Goal: Task Accomplishment & Management: Manage account settings

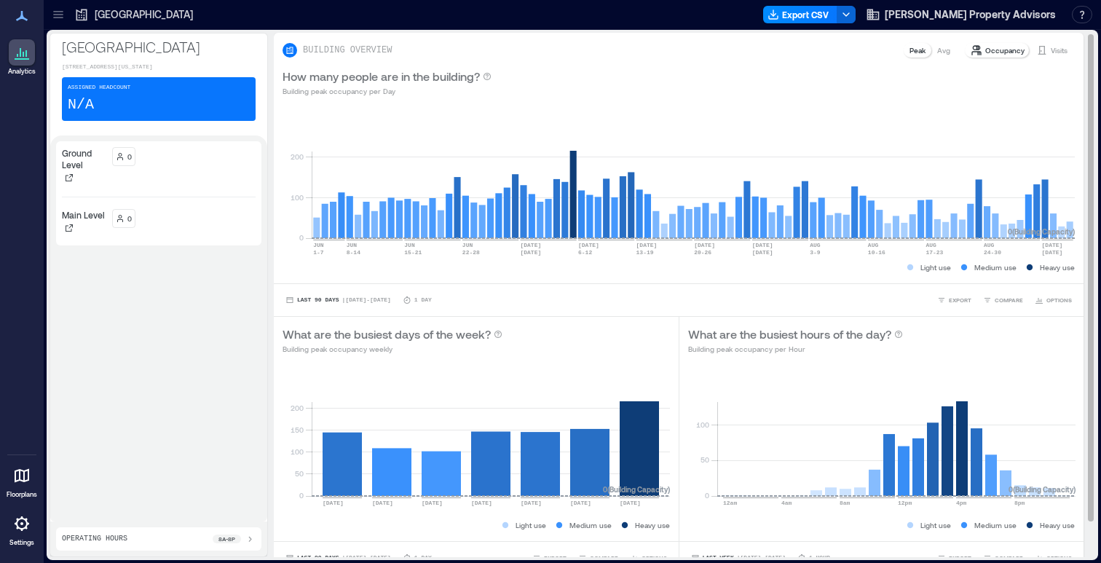
click at [561, 72] on div "How many people are in the building? Building peak occupancy per Day" at bounding box center [678, 82] width 792 height 29
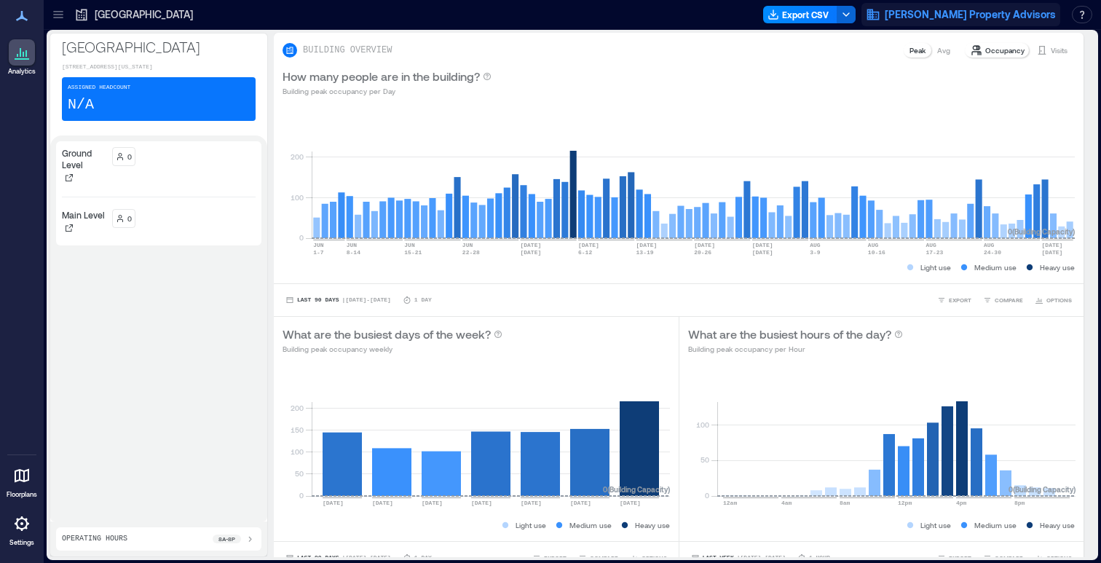
click at [1043, 17] on span "[PERSON_NAME] Property Advisors" at bounding box center [970, 14] width 171 height 15
click at [995, 79] on button "Your account" at bounding box center [983, 72] width 134 height 23
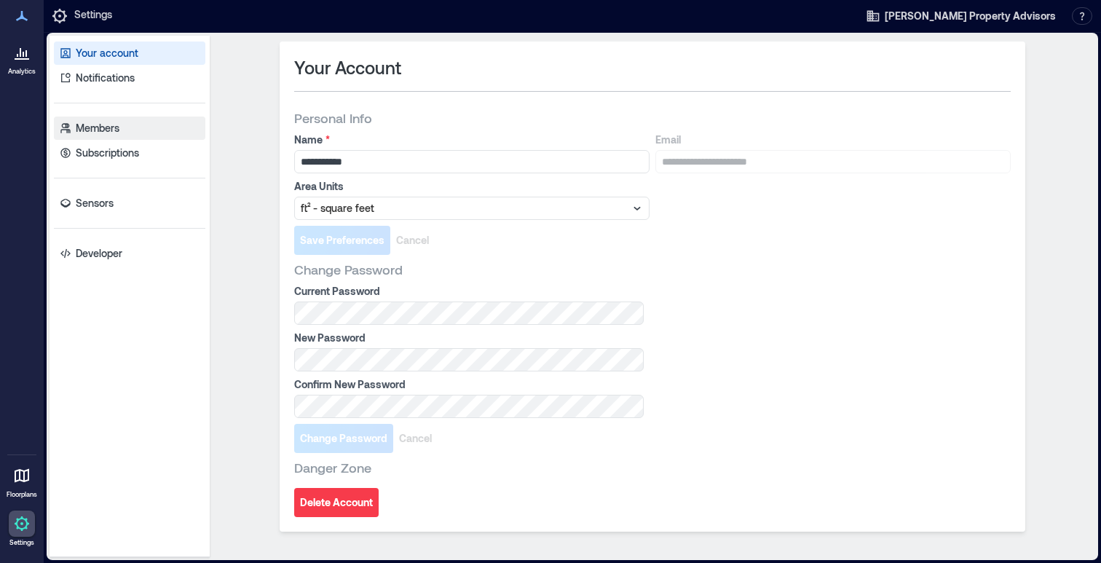
click at [154, 133] on link "Members" at bounding box center [129, 127] width 151 height 23
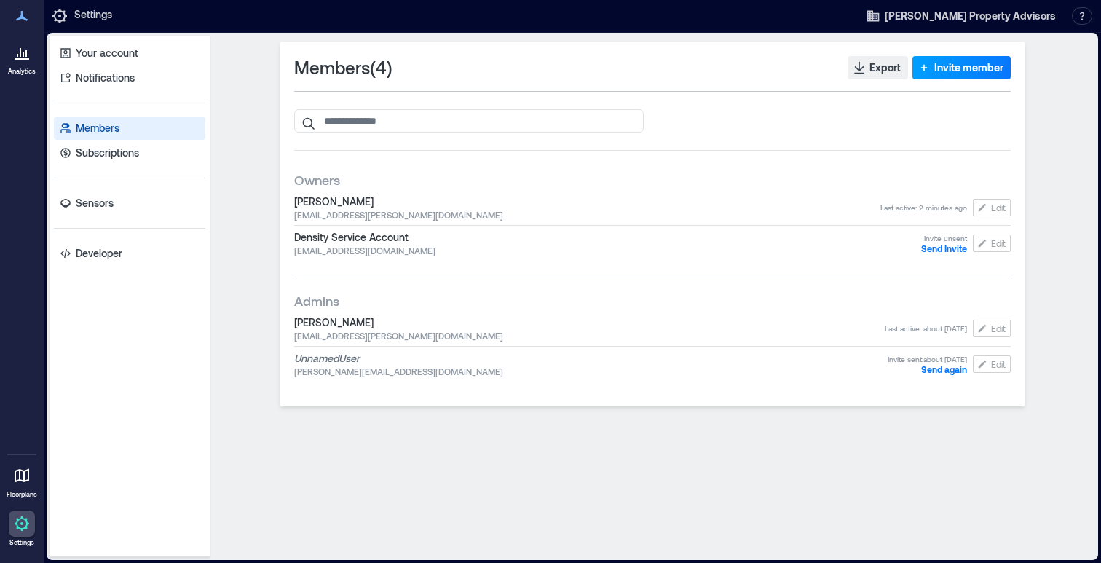
click at [928, 66] on icon "button" at bounding box center [924, 67] width 15 height 15
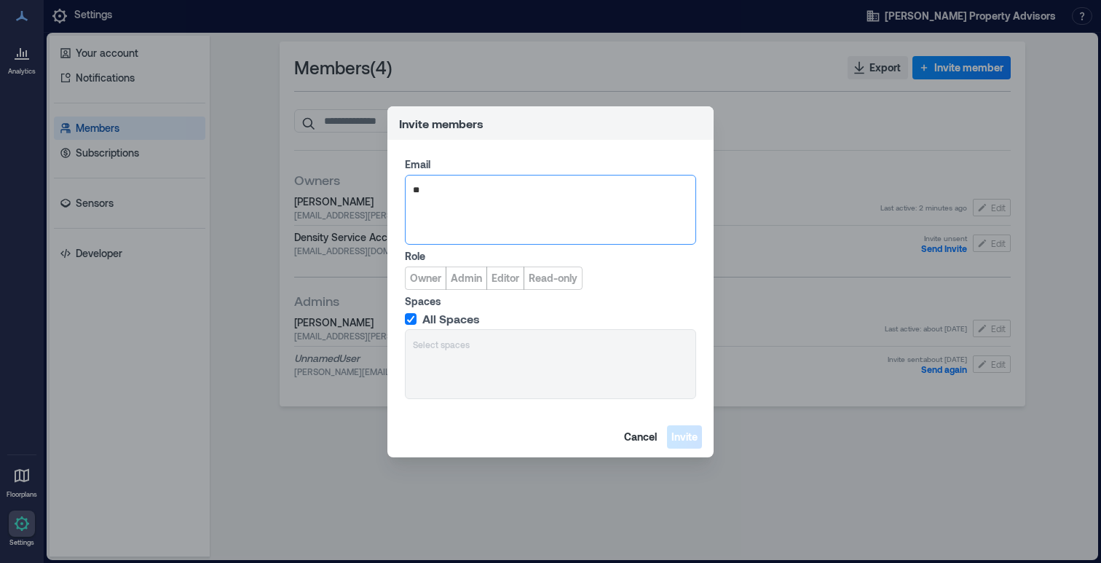
type input "*"
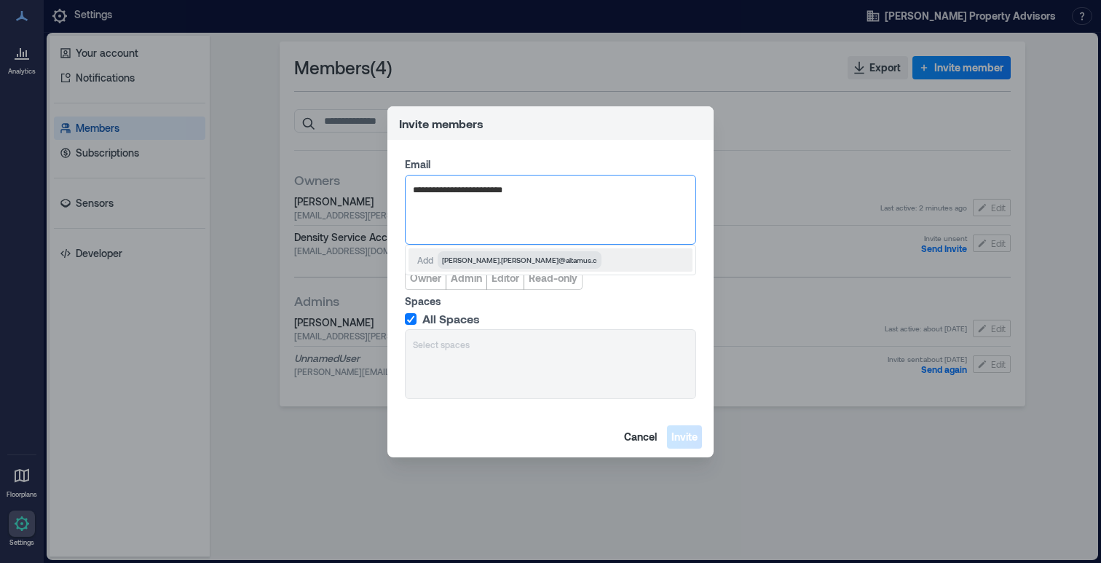
type input "**********"
click at [537, 264] on span "[PERSON_NAME][EMAIL_ADDRESS][PERSON_NAME][DOMAIN_NAME]" at bounding box center [559, 260] width 235 height 12
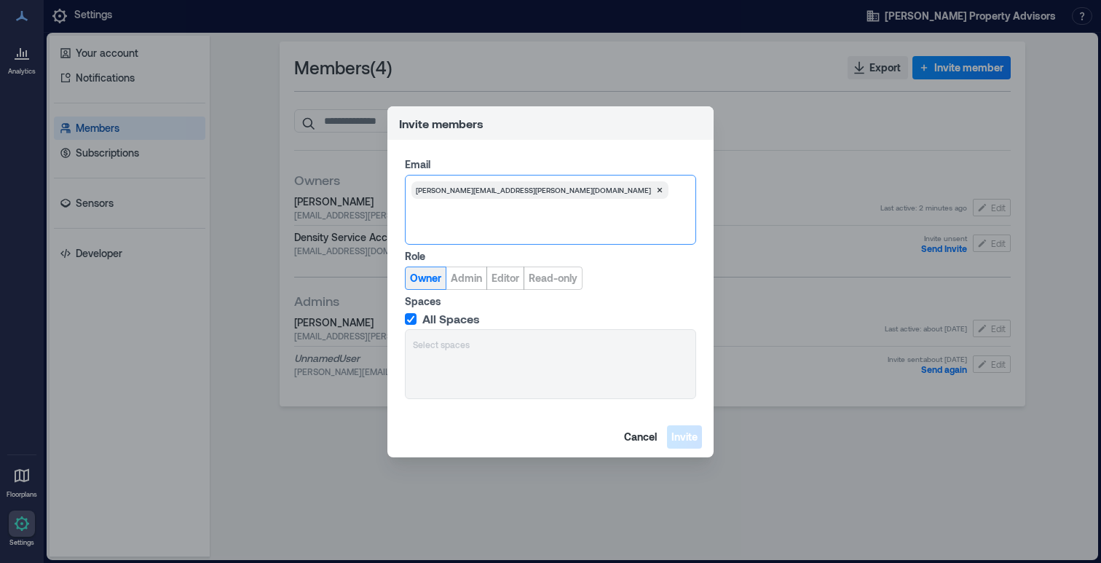
click at [427, 279] on span "Owner" at bounding box center [425, 278] width 31 height 15
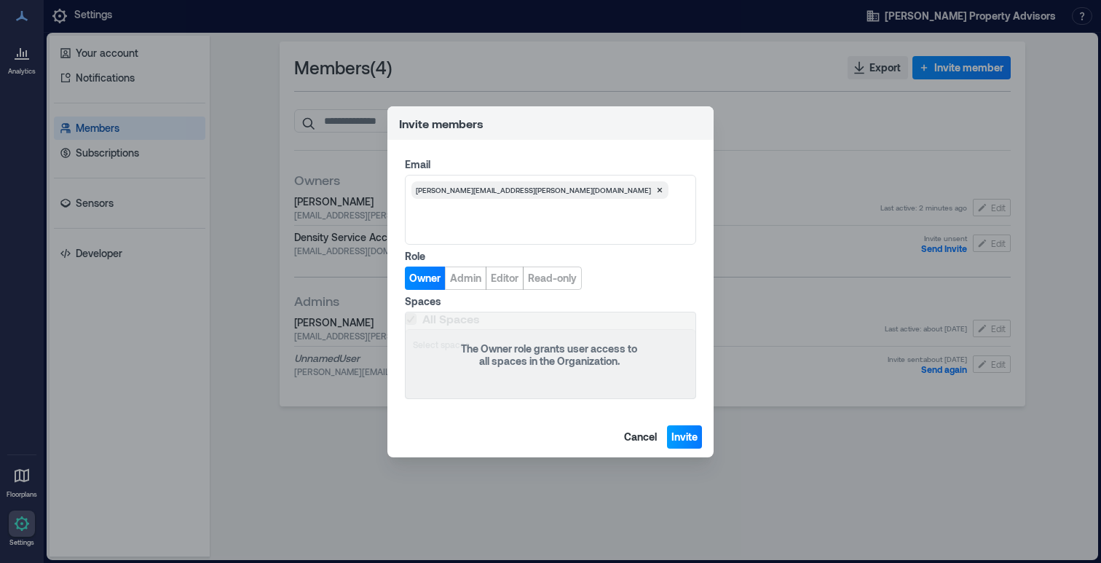
click at [692, 438] on span "Invite" at bounding box center [684, 437] width 26 height 15
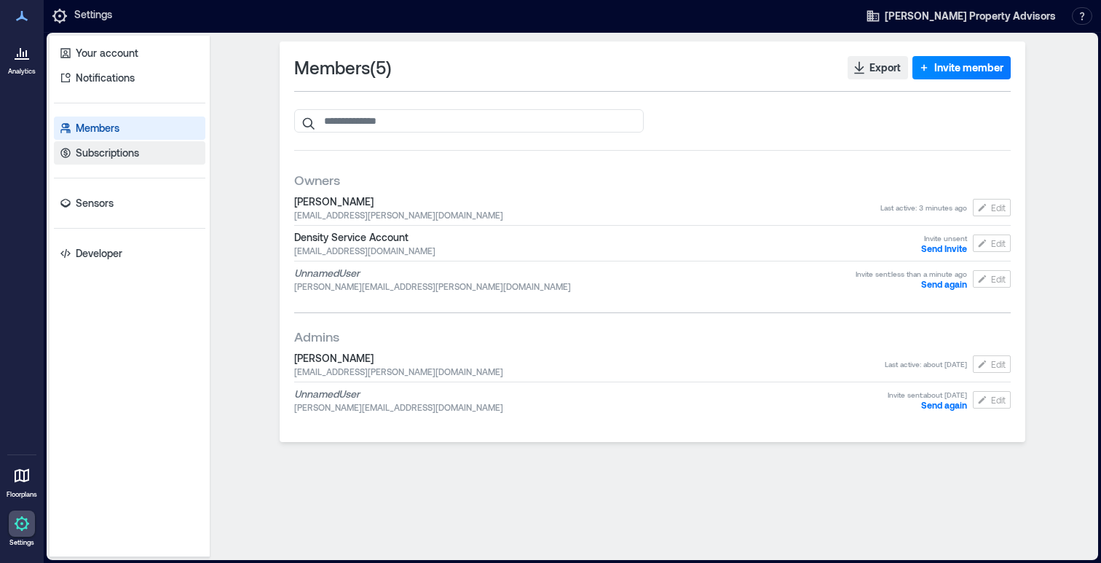
click at [146, 149] on link "Subscriptions" at bounding box center [129, 152] width 151 height 23
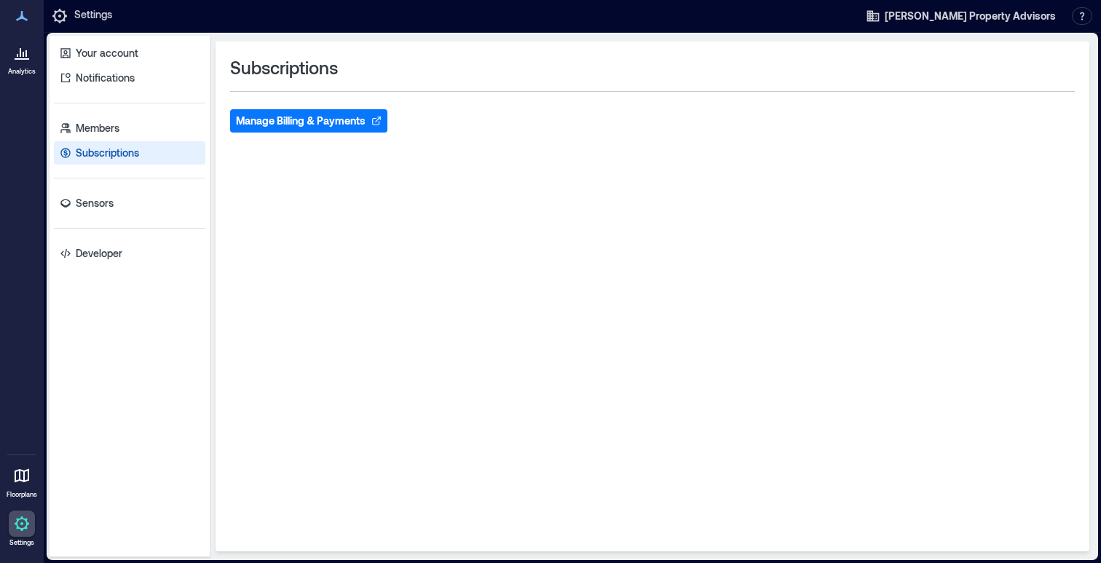
click at [273, 125] on button "Manage Billing & Payments" at bounding box center [308, 120] width 157 height 23
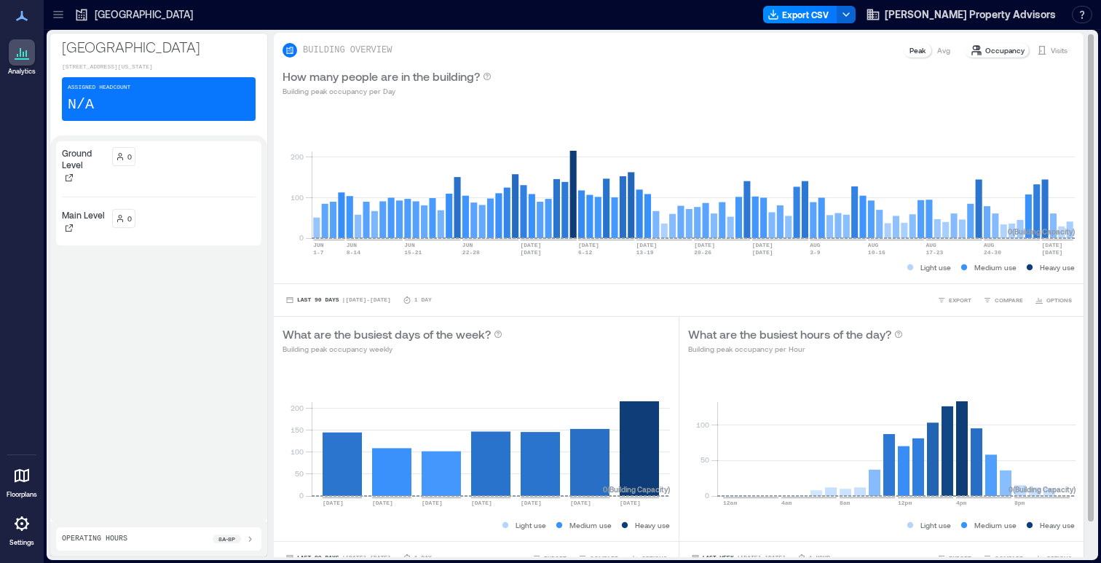
click at [1051, 50] on p "Visits" at bounding box center [1059, 50] width 17 height 12
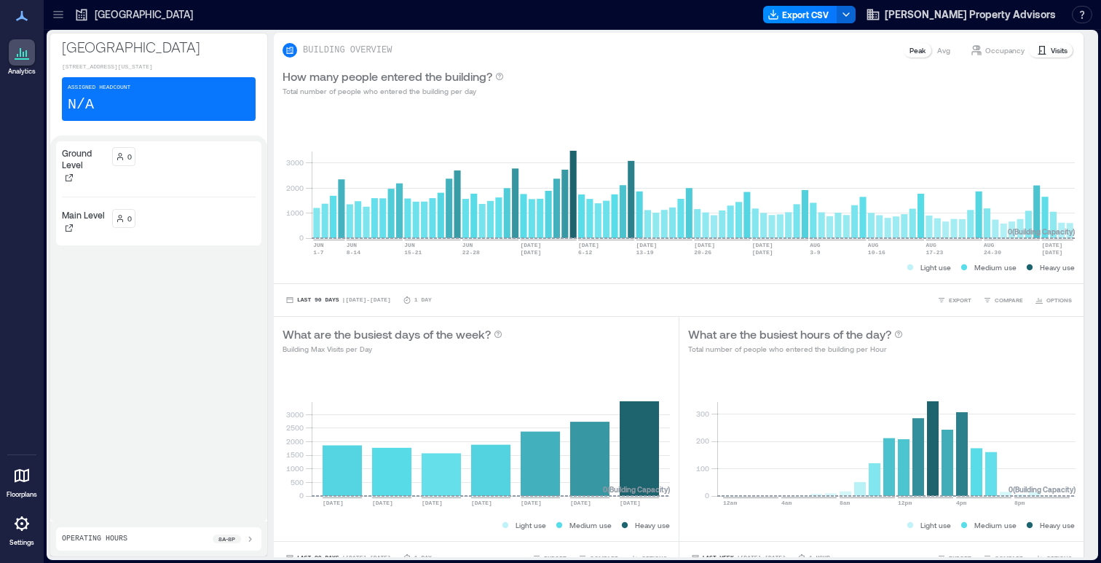
click at [25, 475] on icon at bounding box center [21, 475] width 17 height 17
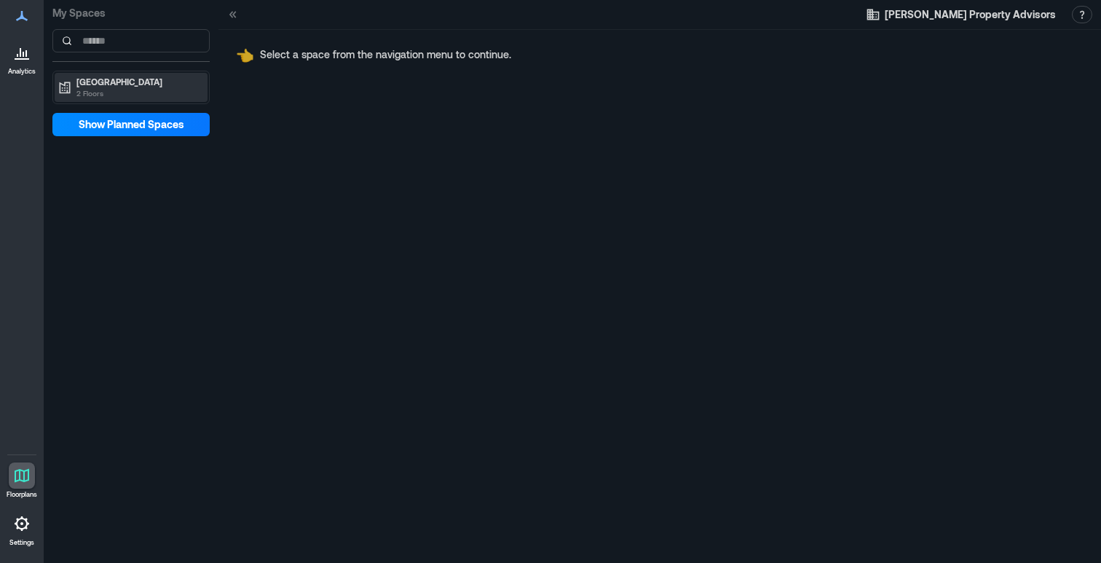
click at [88, 81] on p "[GEOGRAPHIC_DATA]" at bounding box center [137, 82] width 122 height 12
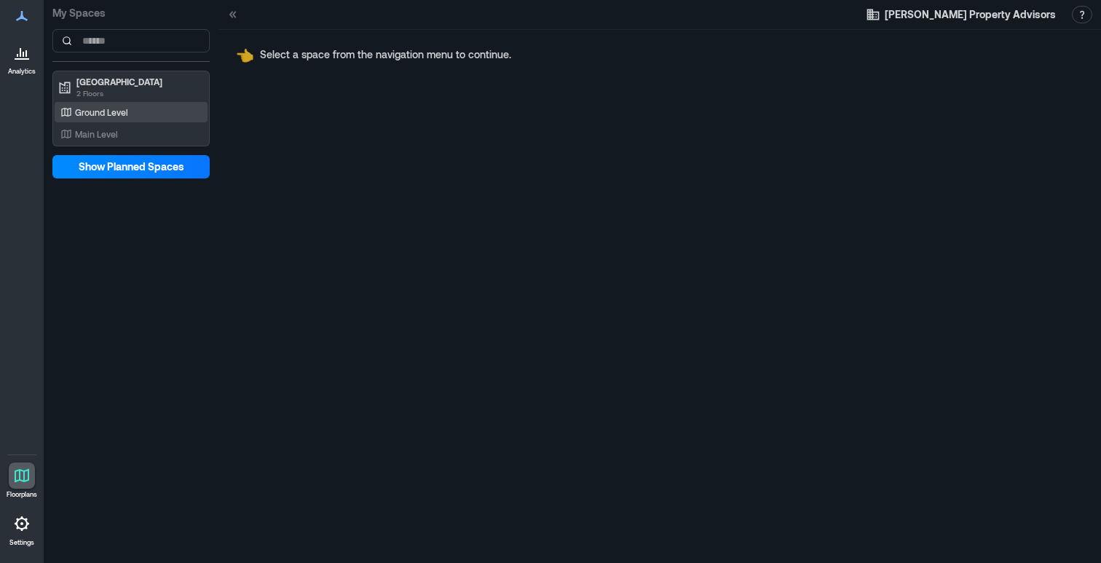
click at [112, 118] on div "Ground Level" at bounding box center [128, 112] width 141 height 15
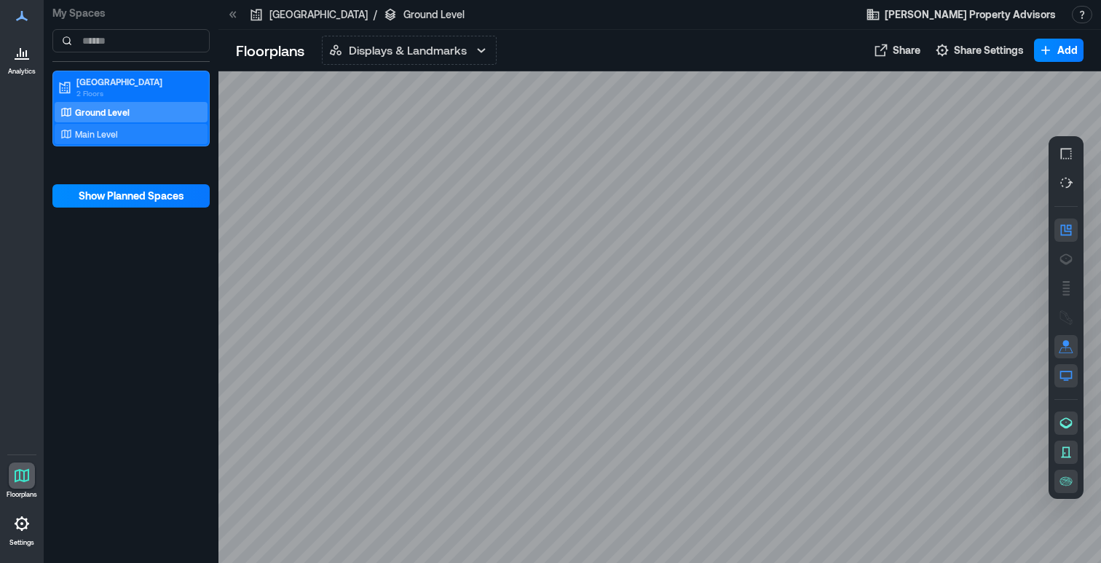
click at [114, 131] on p "Main Level" at bounding box center [96, 134] width 43 height 12
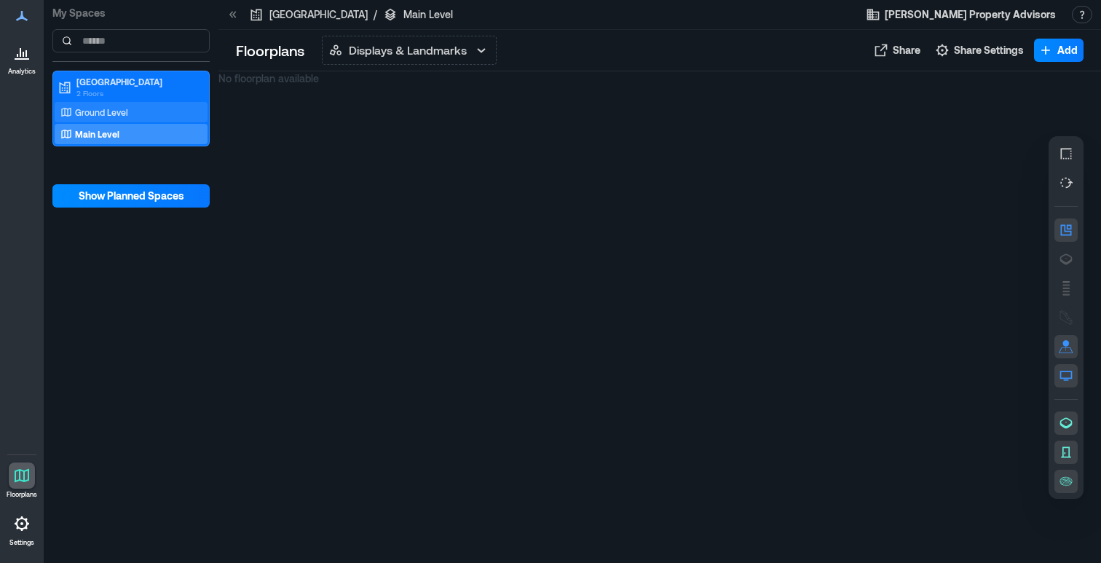
click at [109, 116] on p "Ground Level" at bounding box center [101, 112] width 53 height 12
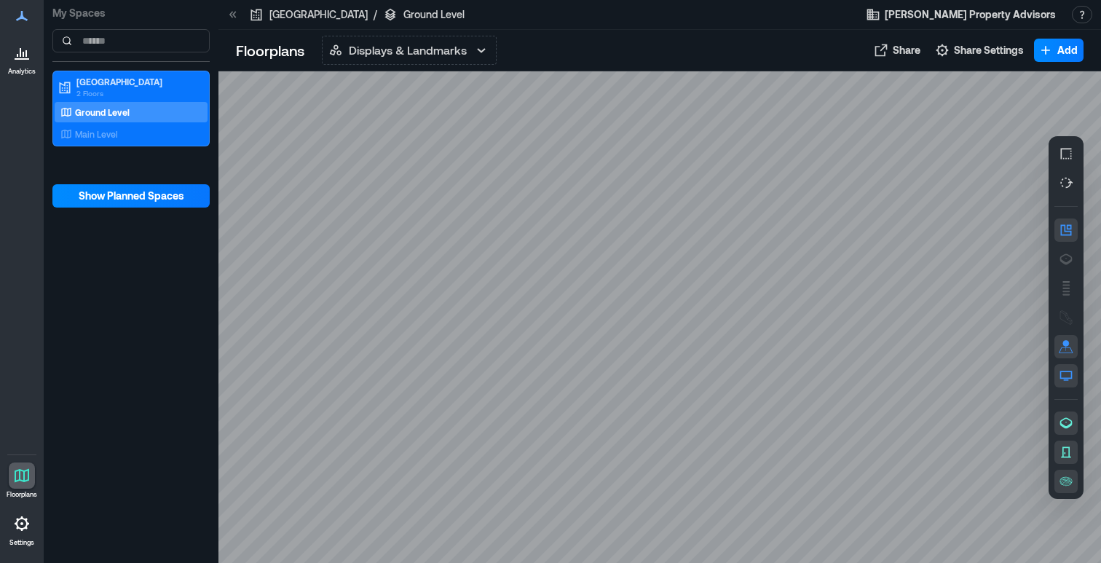
click at [19, 14] on icon at bounding box center [21, 15] width 17 height 17
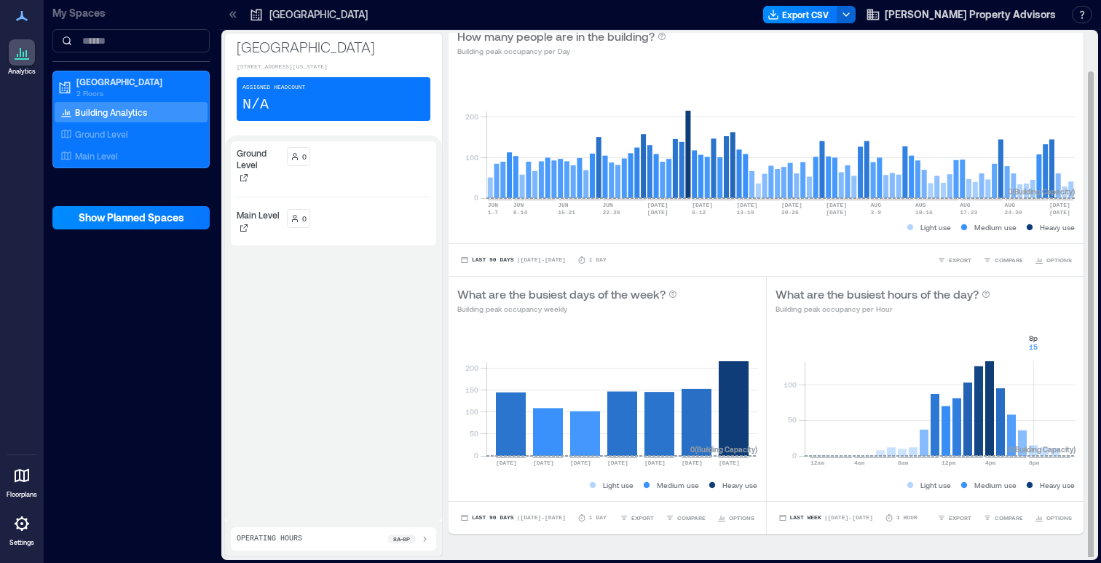
scroll to position [1, 0]
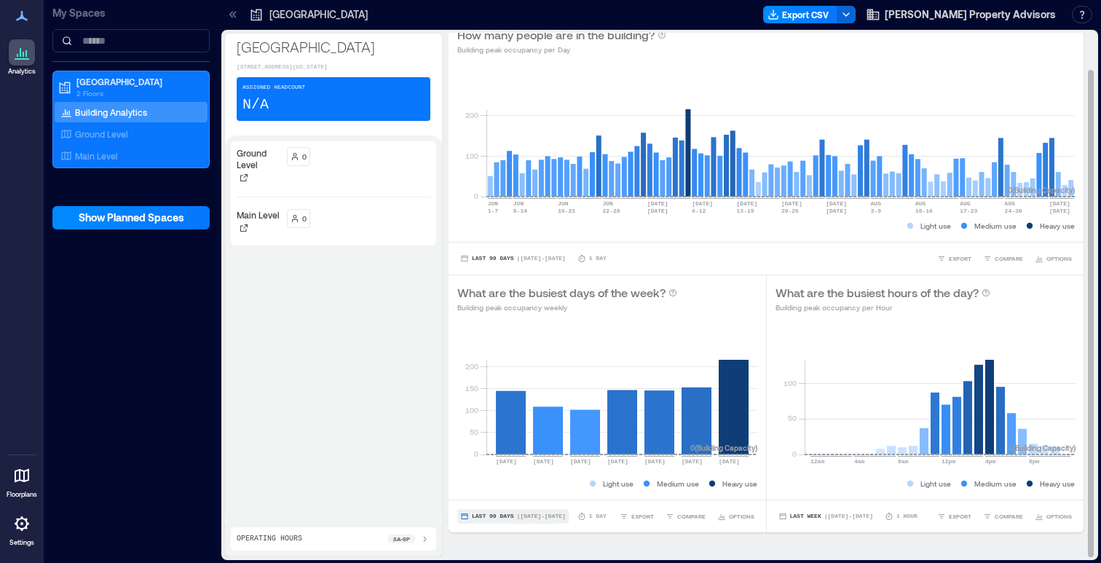
click at [545, 516] on span "| [DATE] - [DATE]" at bounding box center [541, 516] width 49 height 0
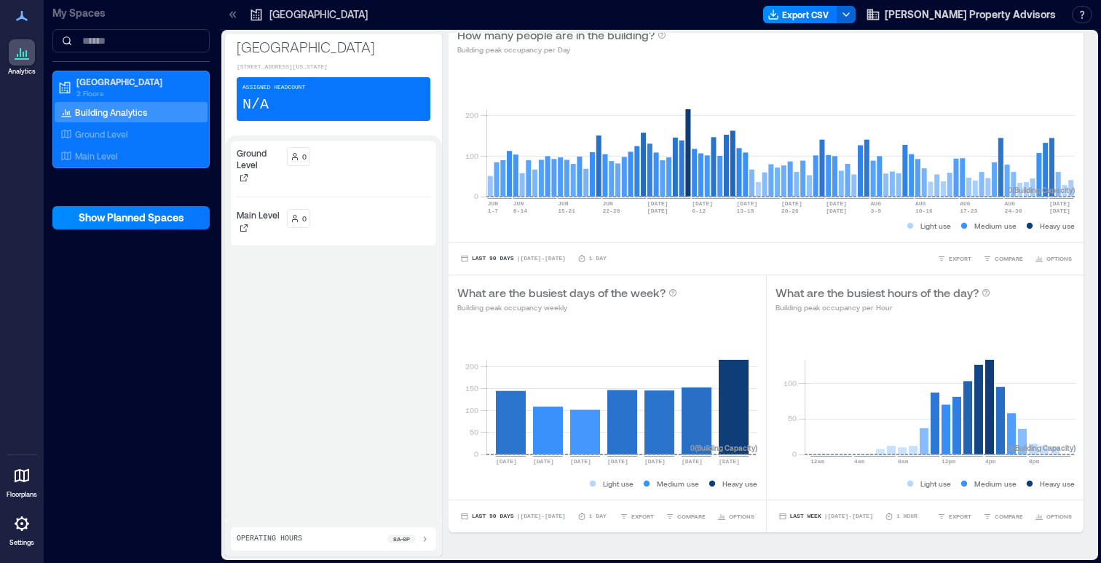
click at [386, 321] on div "Ground Level 0 Main Level 0" at bounding box center [333, 328] width 205 height 374
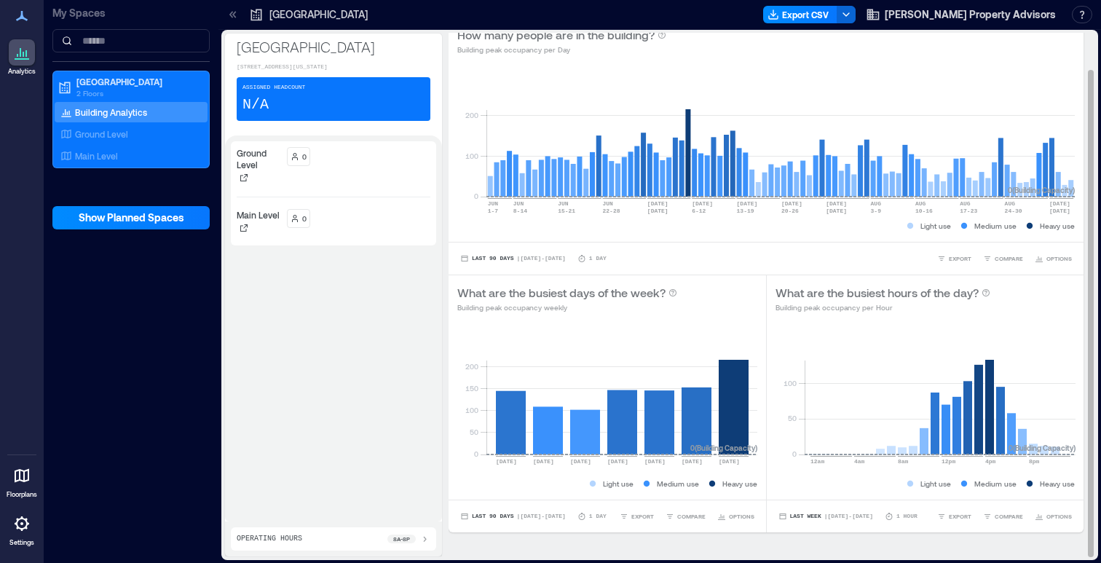
scroll to position [0, 0]
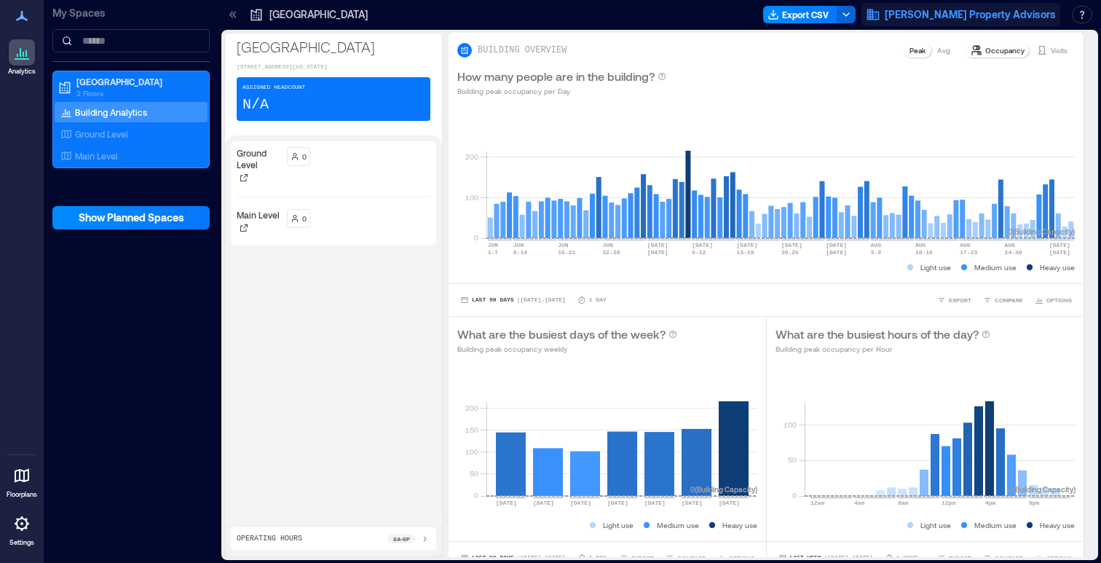
click at [880, 21] on icon "button" at bounding box center [873, 14] width 15 height 15
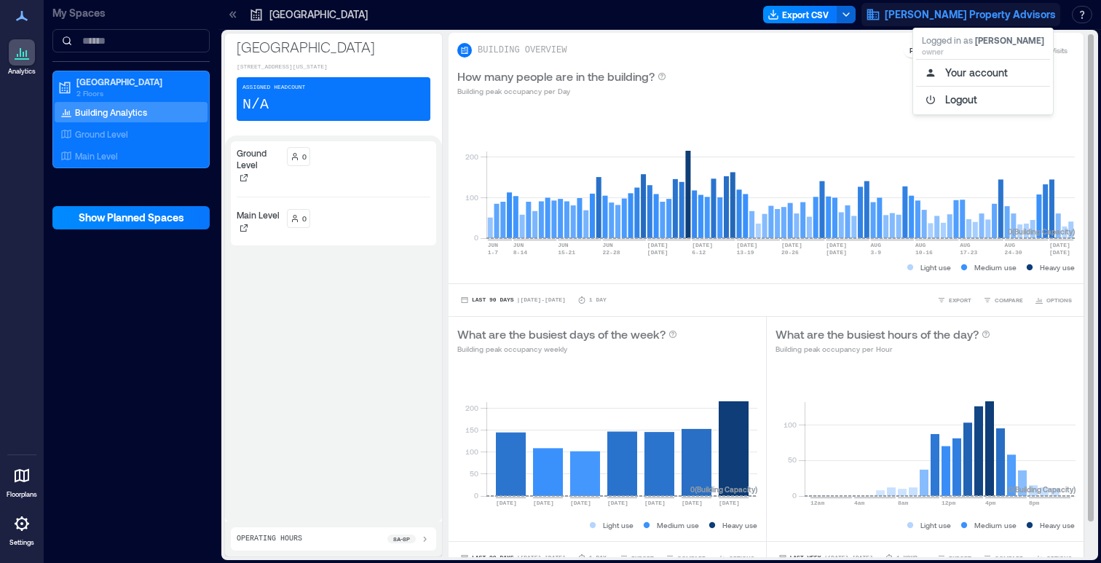
click at [850, 76] on div "How many people are in the building? Building peak occupancy per Day" at bounding box center [765, 82] width 617 height 29
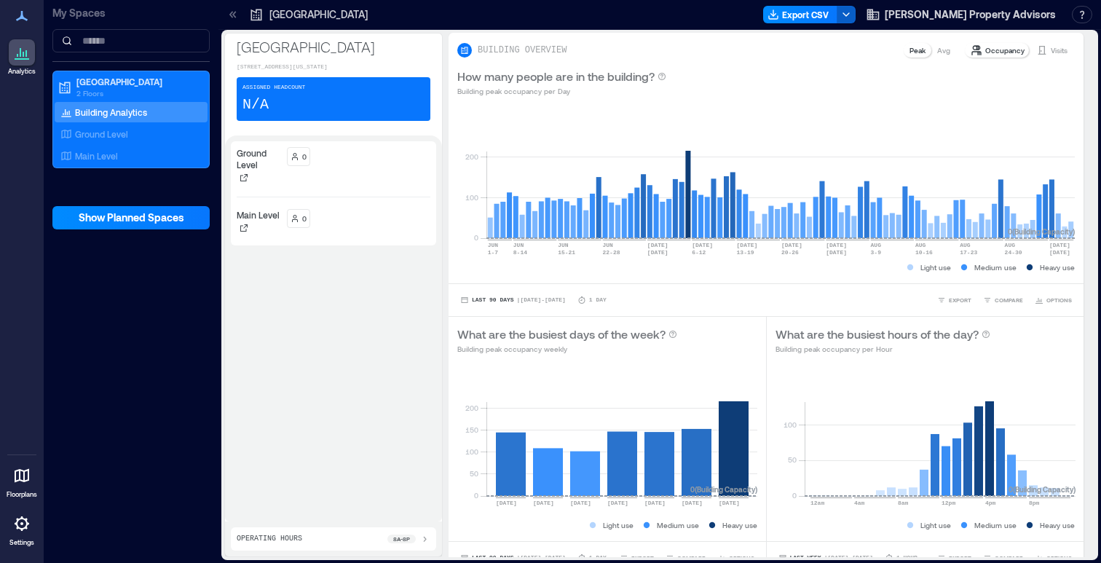
click at [852, 17] on icon "button" at bounding box center [846, 15] width 12 height 12
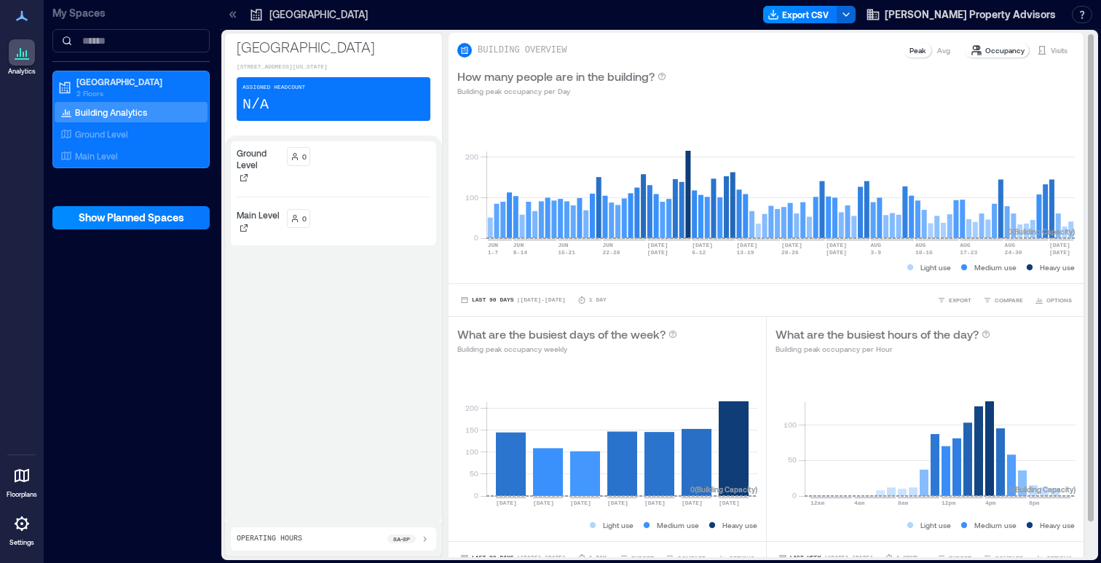
click at [939, 90] on div "How many people are in the building? Building peak occupancy per Day" at bounding box center [765, 82] width 617 height 29
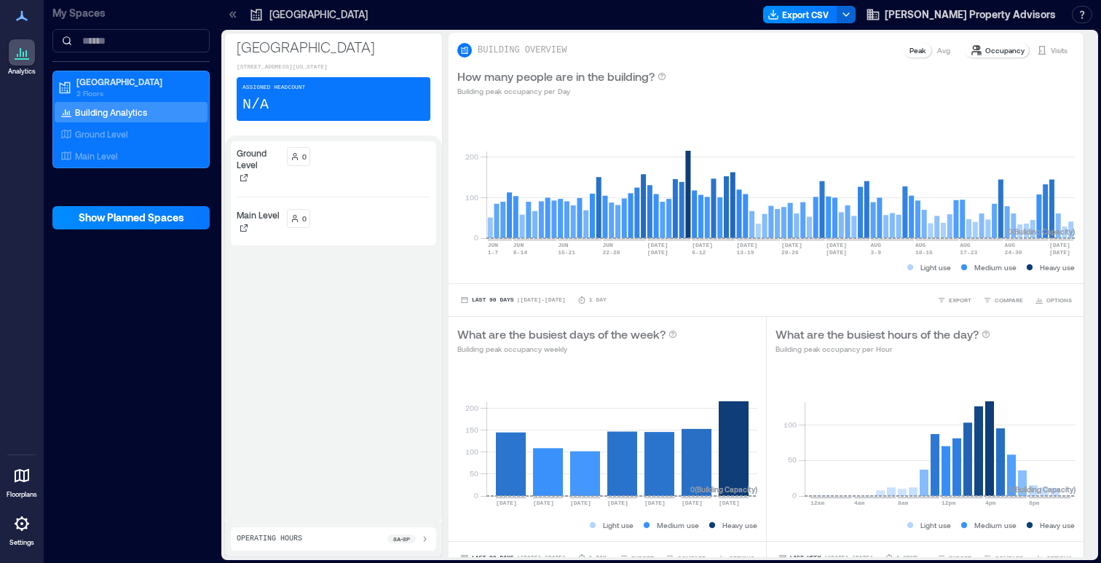
click at [23, 524] on icon at bounding box center [21, 523] width 17 height 17
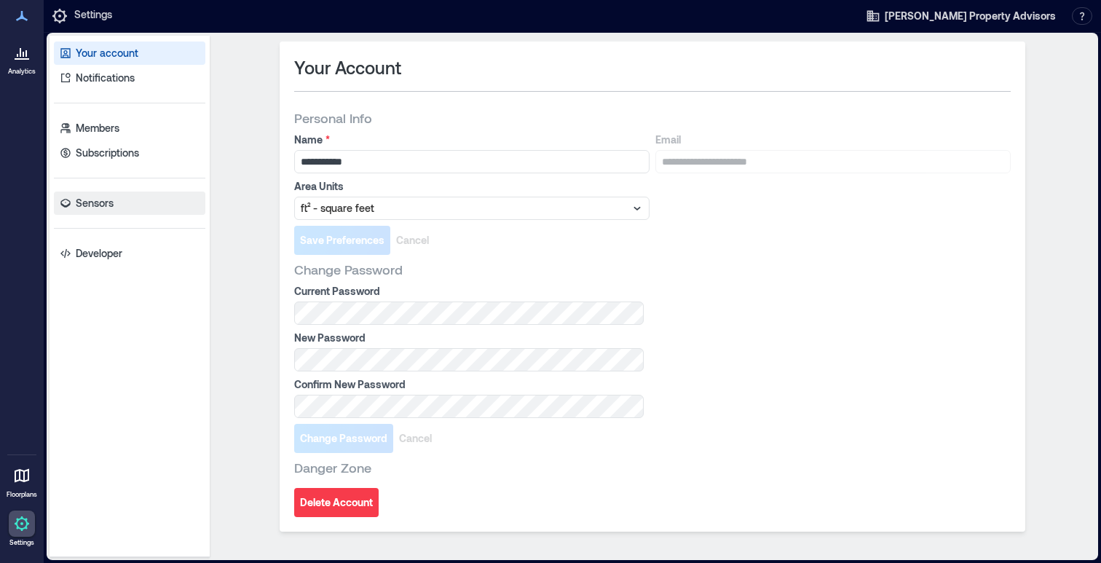
click at [108, 214] on link "Sensors" at bounding box center [129, 202] width 151 height 23
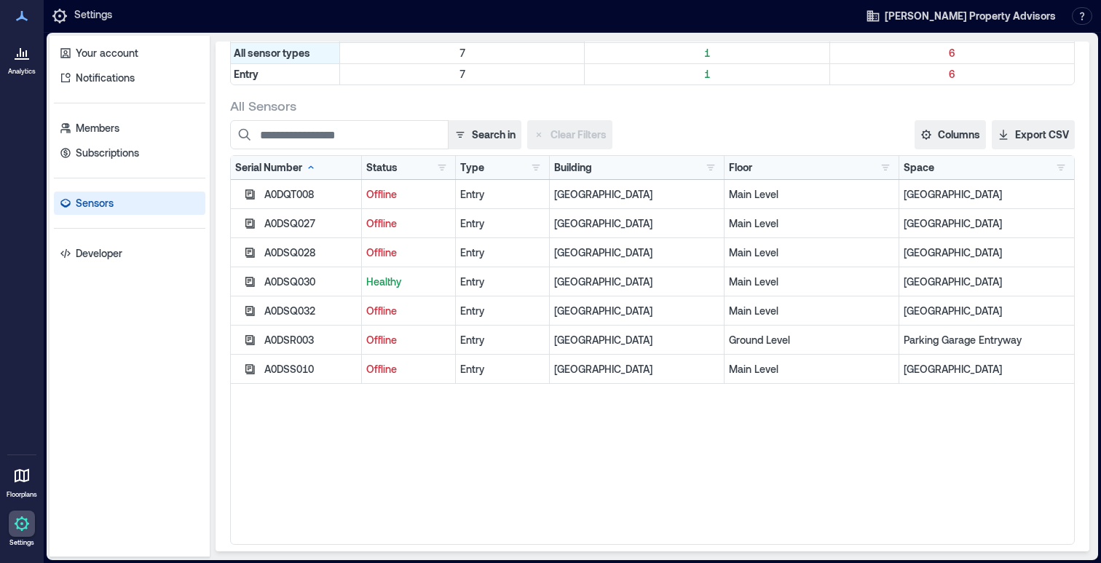
scroll to position [119, 0]
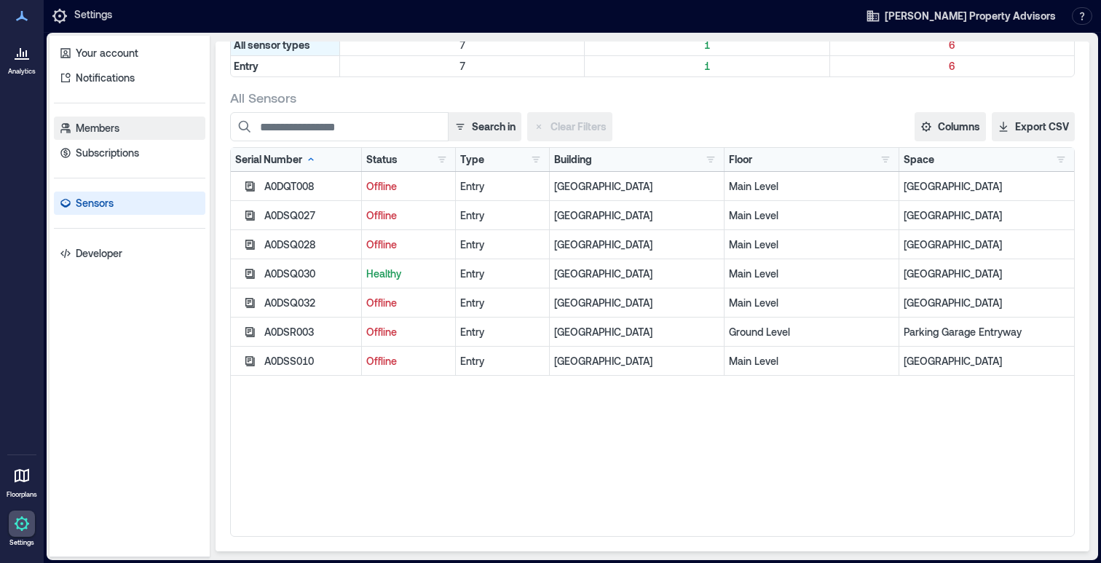
click at [144, 129] on link "Members" at bounding box center [129, 127] width 151 height 23
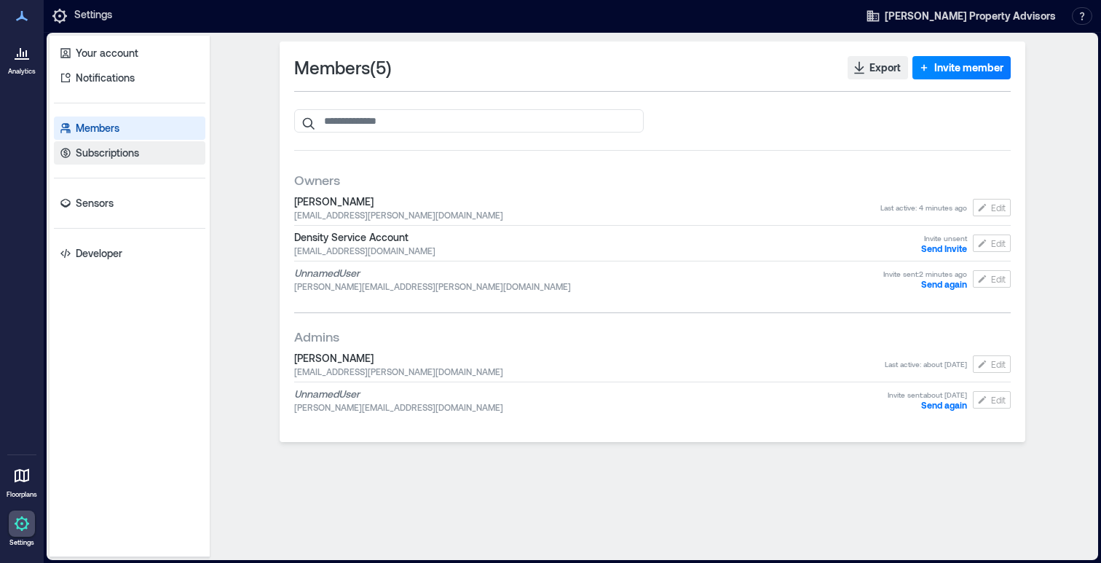
click at [141, 158] on link "Subscriptions" at bounding box center [129, 152] width 151 height 23
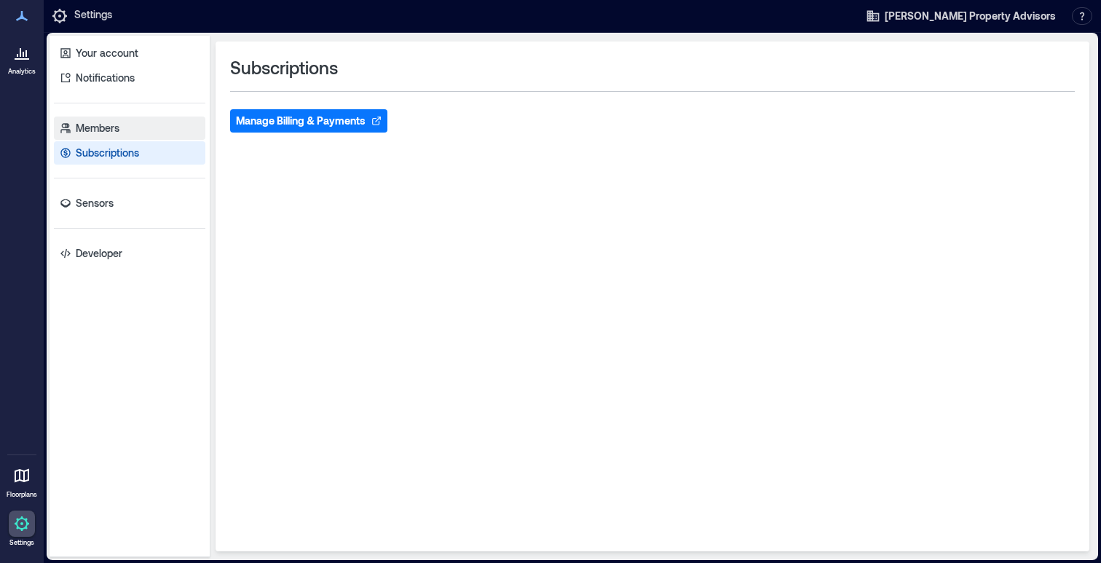
click at [137, 127] on link "Members" at bounding box center [129, 127] width 151 height 23
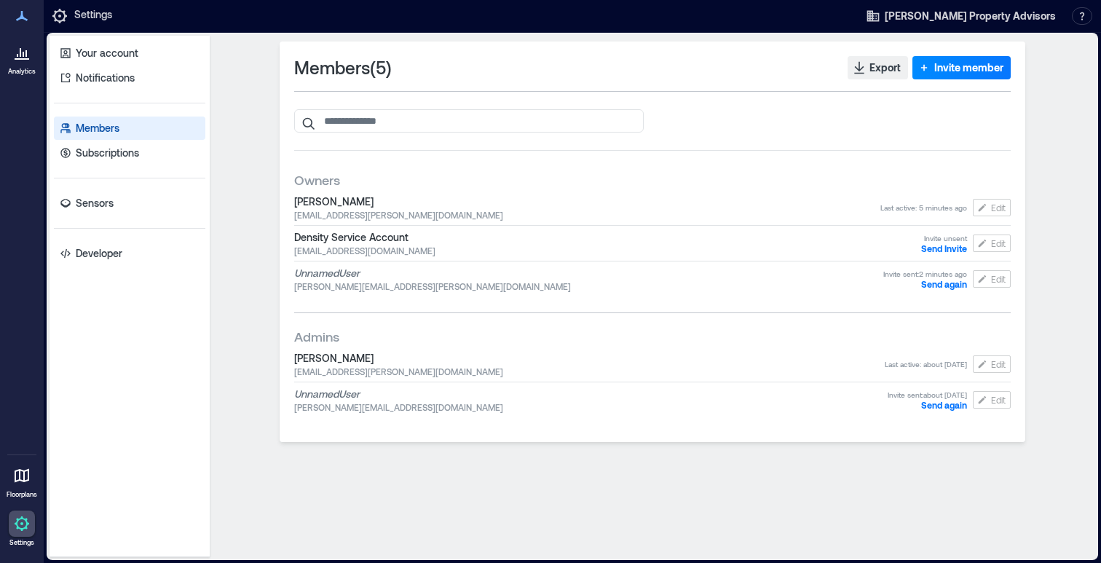
click at [22, 66] on link "Analytics" at bounding box center [22, 57] width 36 height 45
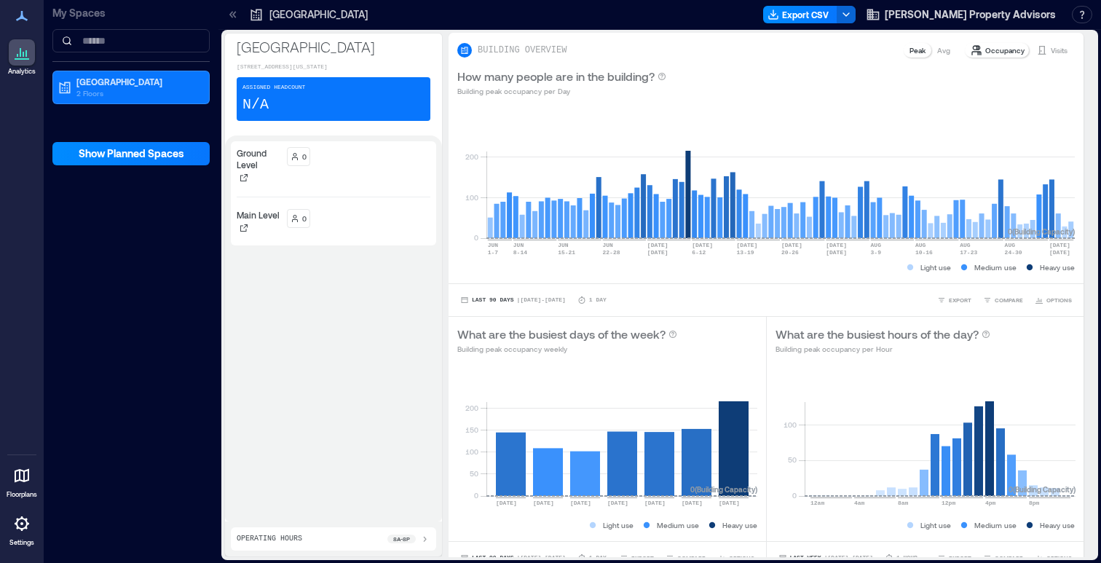
click at [432, 545] on div "Operating Hours 8a - 8p" at bounding box center [333, 538] width 205 height 23
click at [424, 541] on icon at bounding box center [425, 540] width 3 height 6
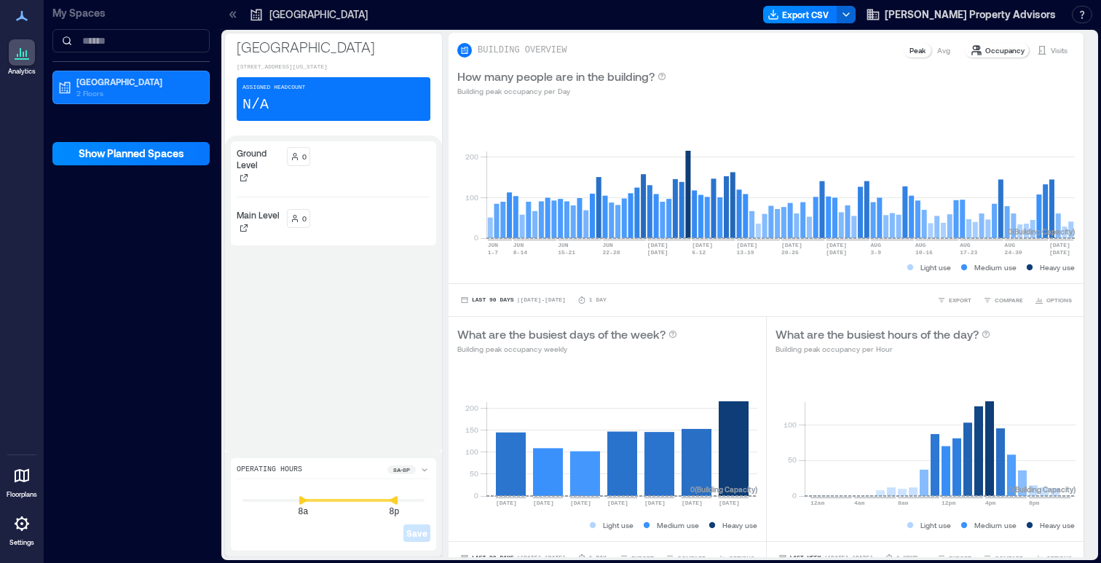
click at [406, 357] on div "Ground Level 0 Main Level 0" at bounding box center [333, 293] width 205 height 305
click at [428, 472] on icon at bounding box center [425, 470] width 12 height 12
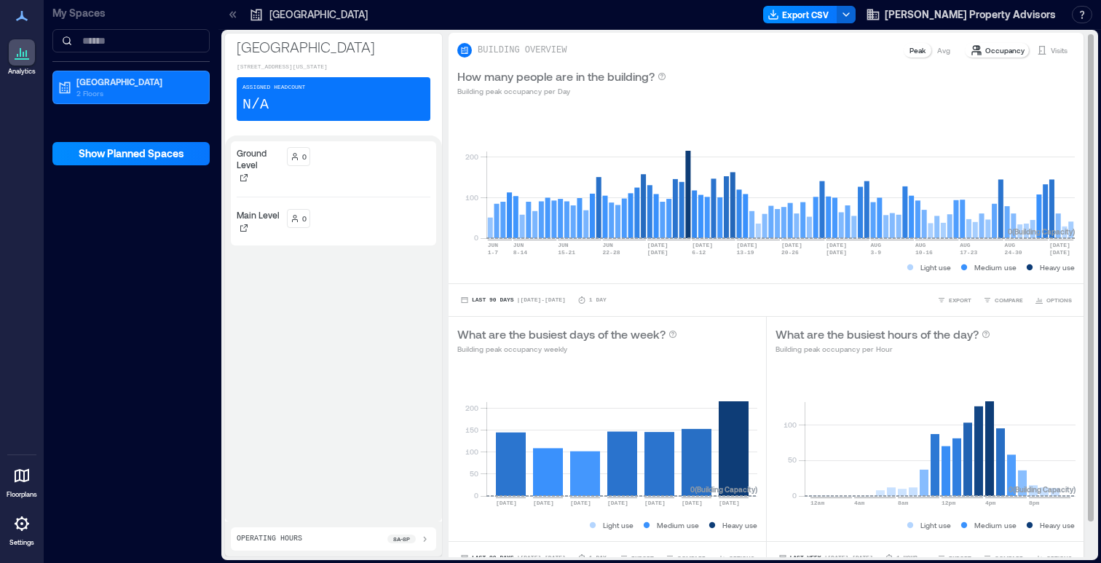
click at [831, 81] on div "How many people are in the building? Building peak occupancy per Day" at bounding box center [765, 82] width 617 height 29
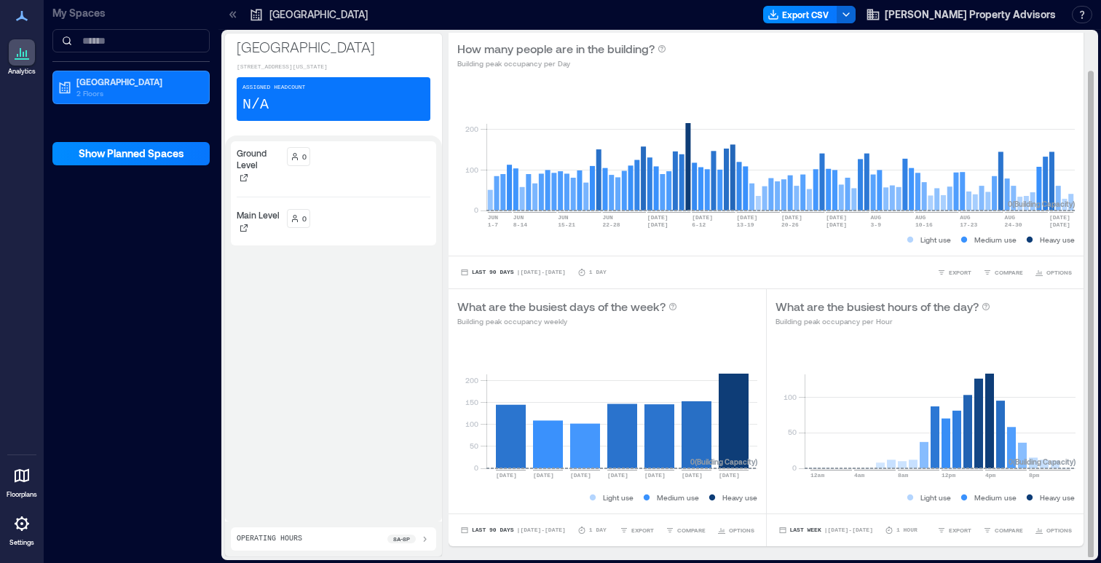
scroll to position [40, 0]
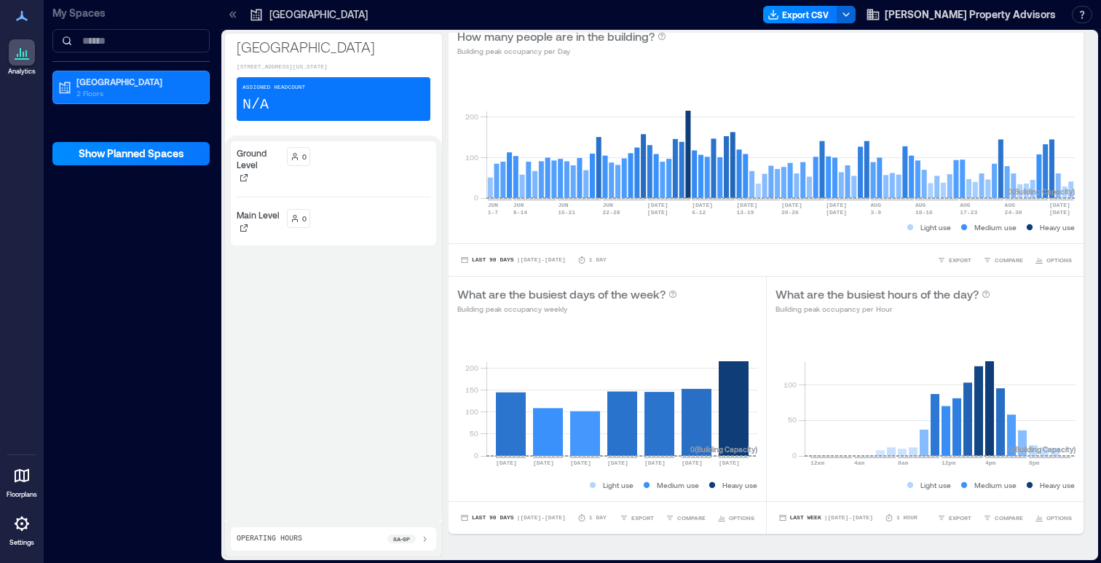
click at [371, 307] on div "Ground Level 0 Main Level 0" at bounding box center [333, 328] width 205 height 374
